Goal: Information Seeking & Learning: Learn about a topic

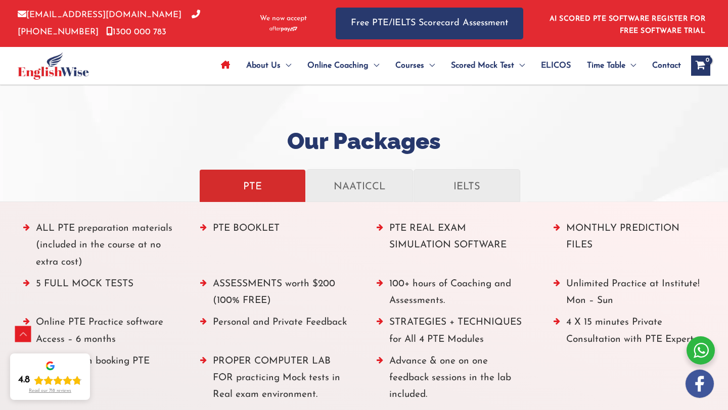
scroll to position [1172, 0]
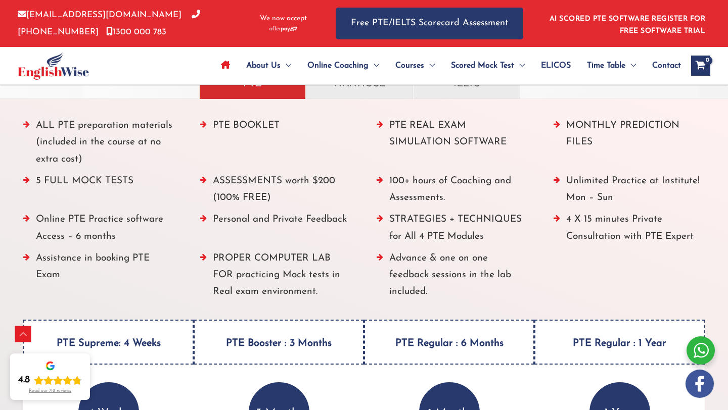
click at [547, 105] on div "ALL PTE preparation materials (included in the course at no extra cost) PTE BOO…" at bounding box center [363, 309] width 729 height 420
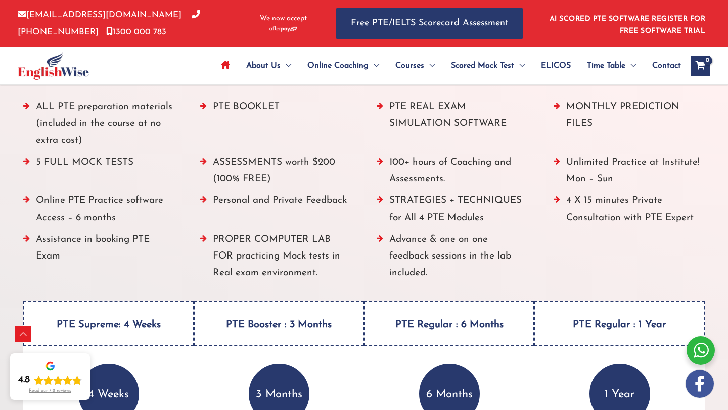
click at [506, 122] on li "PTE REAL EXAM SIMULATION SOFTWARE" at bounding box center [453, 127] width 152 height 56
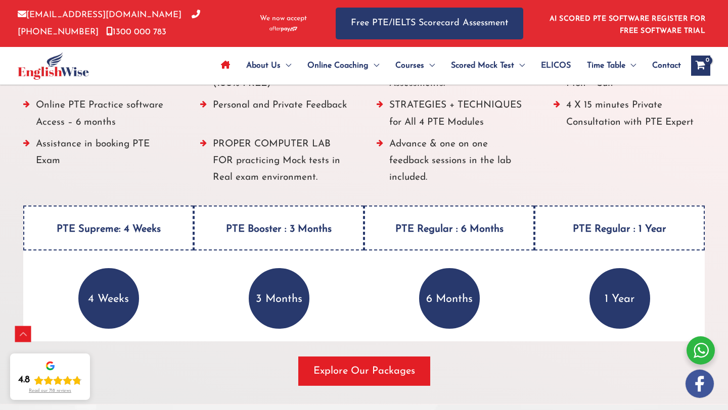
scroll to position [1292, 0]
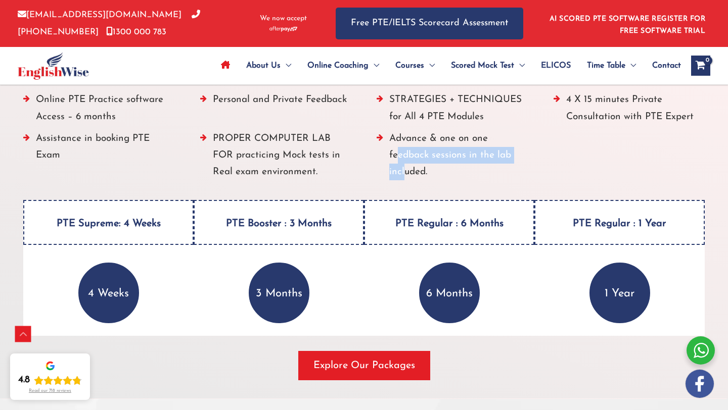
drag, startPoint x: 402, startPoint y: 168, endPoint x: 394, endPoint y: 156, distance: 14.7
click at [394, 156] on li "Advance & one on one feedback sessions in the lab included." at bounding box center [453, 158] width 152 height 56
drag, startPoint x: 396, startPoint y: 138, endPoint x: 416, endPoint y: 152, distance: 24.4
click at [416, 152] on li "Advance & one on one feedback sessions in the lab included." at bounding box center [453, 158] width 152 height 56
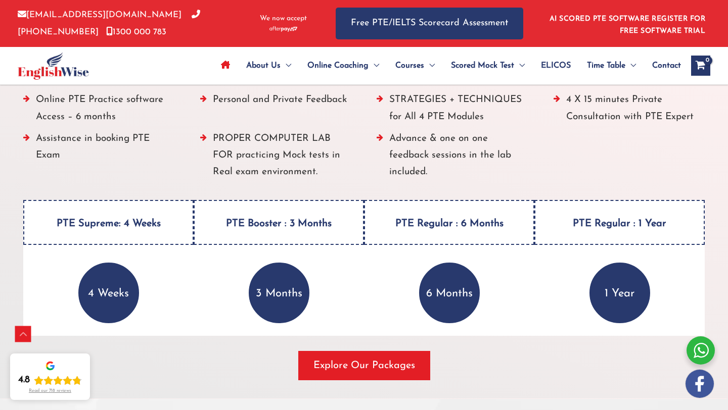
click at [420, 154] on li "Advance & one on one feedback sessions in the lab included." at bounding box center [453, 158] width 152 height 56
drag, startPoint x: 417, startPoint y: 153, endPoint x: 405, endPoint y: 141, distance: 16.8
click at [405, 141] on li "Advance & one on one feedback sessions in the lab included." at bounding box center [453, 158] width 152 height 56
drag, startPoint x: 399, startPoint y: 136, endPoint x: 457, endPoint y: 161, distance: 63.2
click at [457, 161] on li "Advance & one on one feedback sessions in the lab included." at bounding box center [453, 158] width 152 height 56
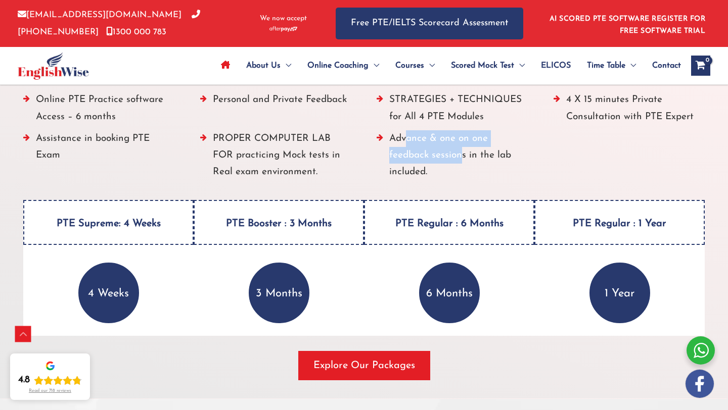
click at [457, 161] on li "Advance & one on one feedback sessions in the lab included." at bounding box center [453, 158] width 152 height 56
drag, startPoint x: 471, startPoint y: 157, endPoint x: 420, endPoint y: 136, distance: 54.6
click at [420, 136] on li "Advance & one on one feedback sessions in the lab included." at bounding box center [453, 158] width 152 height 56
drag, startPoint x: 411, startPoint y: 135, endPoint x: 427, endPoint y: 143, distance: 17.4
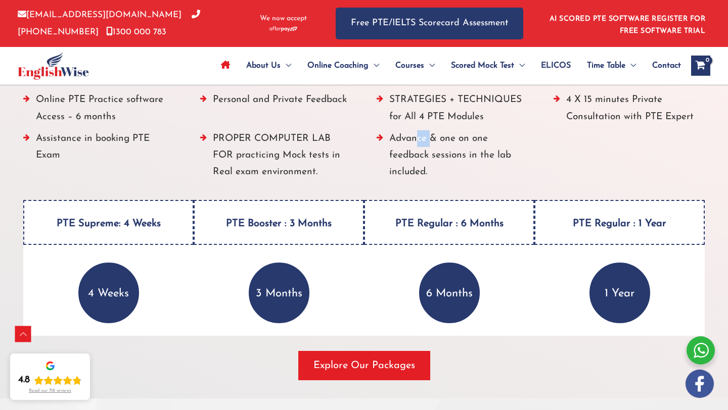
click at [427, 143] on li "Advance & one on one feedback sessions in the lab included." at bounding box center [453, 158] width 152 height 56
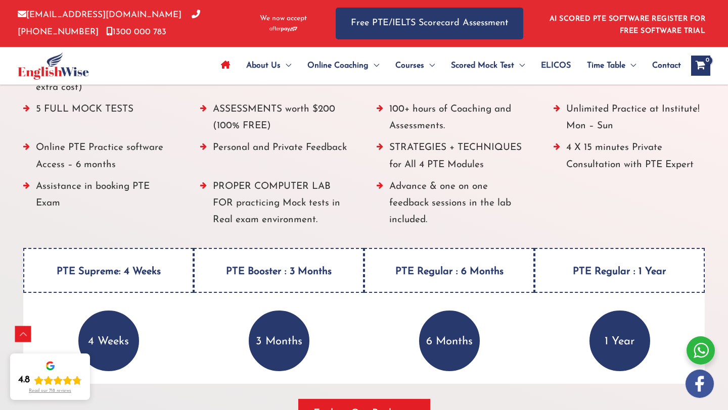
scroll to position [1293, 0]
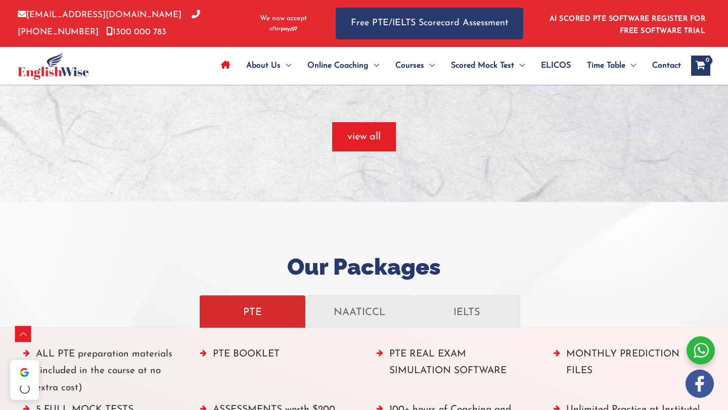
scroll to position [1293, 0]
